Goal: Task Accomplishment & Management: Use online tool/utility

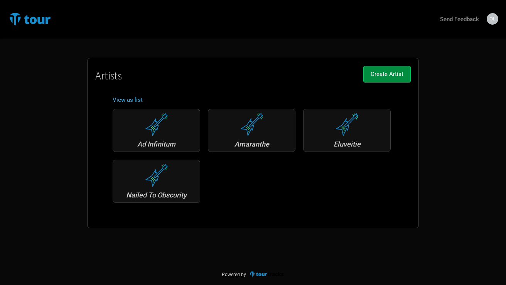
click at [168, 142] on div "Ad Infinitum" at bounding box center [156, 144] width 79 height 7
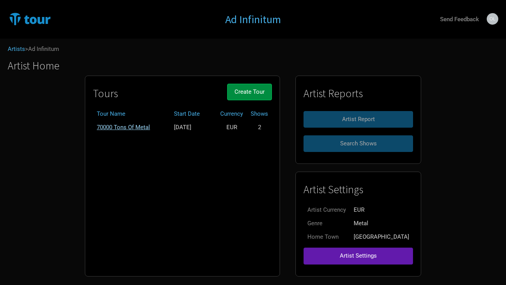
click at [150, 124] on link "70000 Tons Of Metal" at bounding box center [123, 127] width 53 height 7
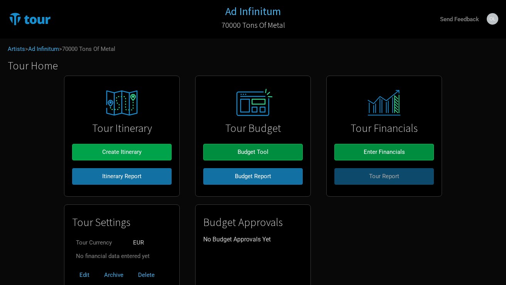
click at [152, 150] on button "Create Itinerary" at bounding box center [121, 152] width 99 height 17
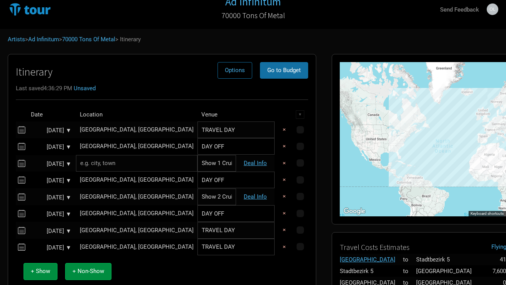
scroll to position [12, 0]
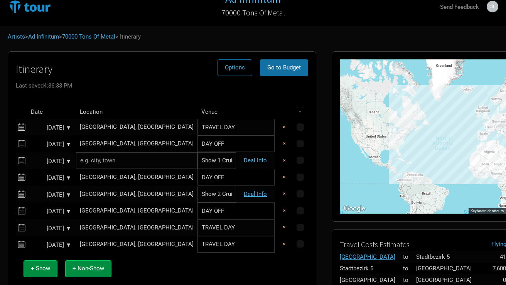
click at [254, 158] on link "Deal Info" at bounding box center [255, 160] width 23 height 7
select select "Festival"
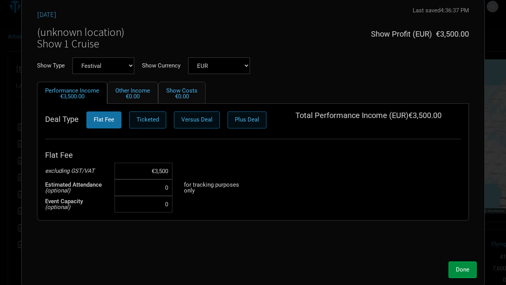
click at [160, 170] on input "€3,500" at bounding box center [144, 171] width 58 height 17
click at [148, 177] on input "€3,500" at bounding box center [144, 171] width 58 height 17
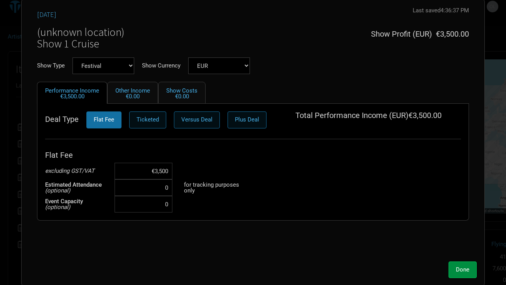
click at [148, 177] on input "€3,500" at bounding box center [144, 171] width 58 height 17
type input "€2,877"
click at [125, 258] on div "Done" at bounding box center [252, 268] width 447 height 20
click at [459, 268] on span "Done" at bounding box center [462, 269] width 13 height 7
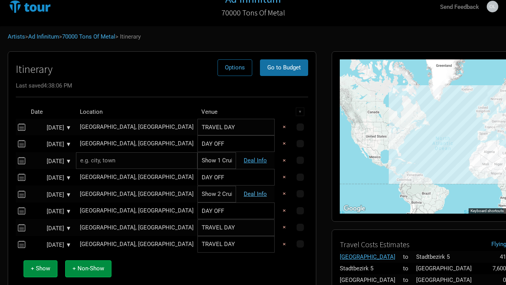
click at [248, 193] on link "Deal Info" at bounding box center [255, 193] width 23 height 7
select select "Festival"
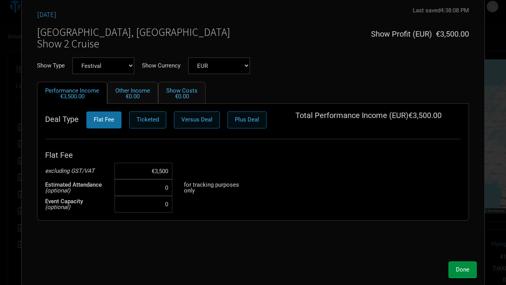
click at [162, 170] on input "€3,500" at bounding box center [144, 171] width 58 height 17
type input "€2,877"
click at [164, 248] on div "[DATE] Last saved 4:38:08 PM Unsaved [GEOGRAPHIC_DATA], [GEOGRAPHIC_DATA] Show …" at bounding box center [252, 132] width 447 height 251
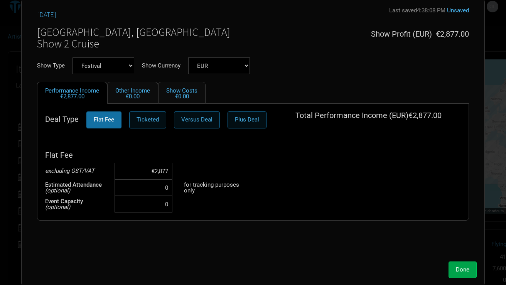
click at [458, 264] on button "Done" at bounding box center [462, 269] width 28 height 17
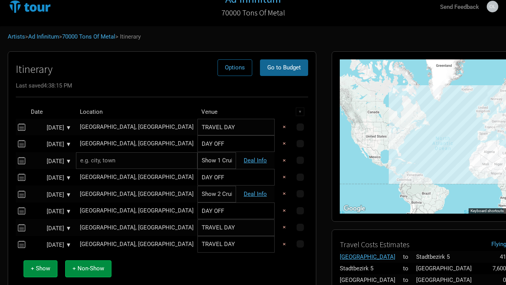
click at [280, 67] on span "Go to Budget" at bounding box center [284, 67] width 34 height 7
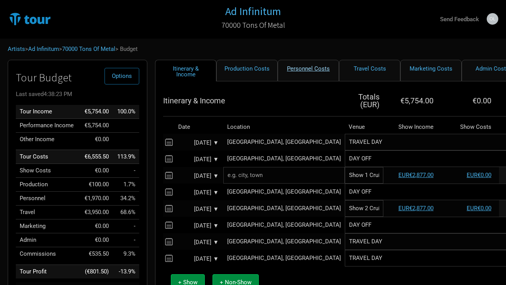
click at [303, 73] on link "Personnel Costs" at bounding box center [308, 71] width 61 height 22
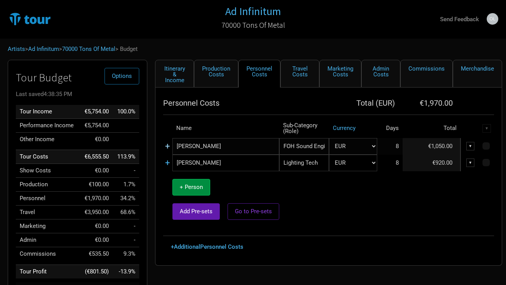
click at [167, 146] on link "+" at bounding box center [167, 146] width 5 height 10
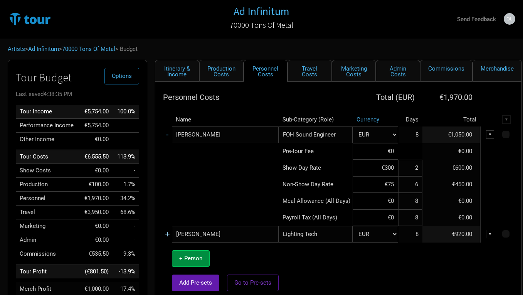
click at [167, 230] on link "+" at bounding box center [167, 234] width 5 height 10
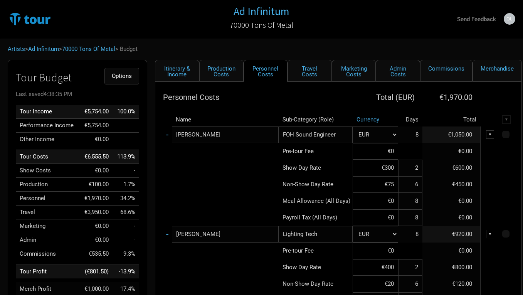
click at [130, 78] on span "Options" at bounding box center [122, 75] width 20 height 7
click at [124, 113] on link "Budget Report" at bounding box center [109, 114] width 41 height 13
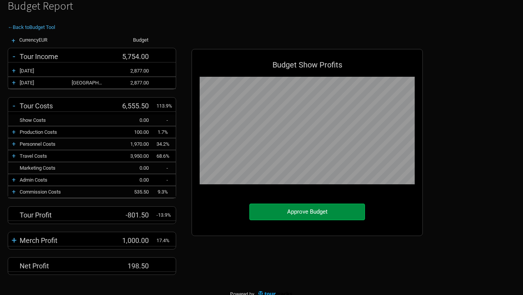
scroll to position [62, 0]
